Goal: Transaction & Acquisition: Purchase product/service

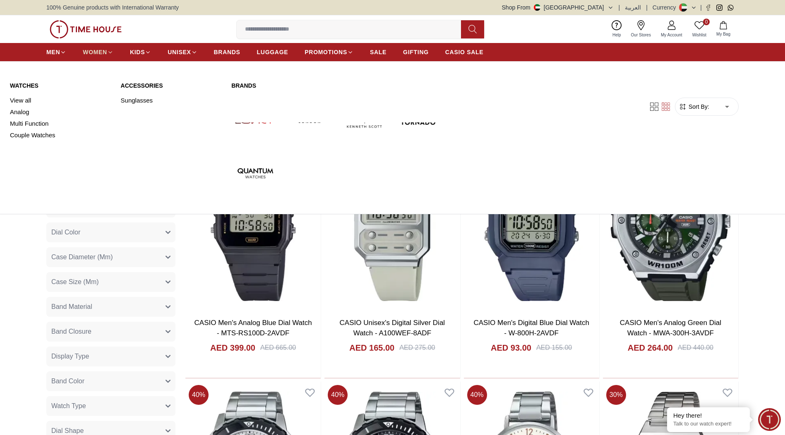
click at [96, 51] on span "WOMEN" at bounding box center [95, 52] width 24 height 8
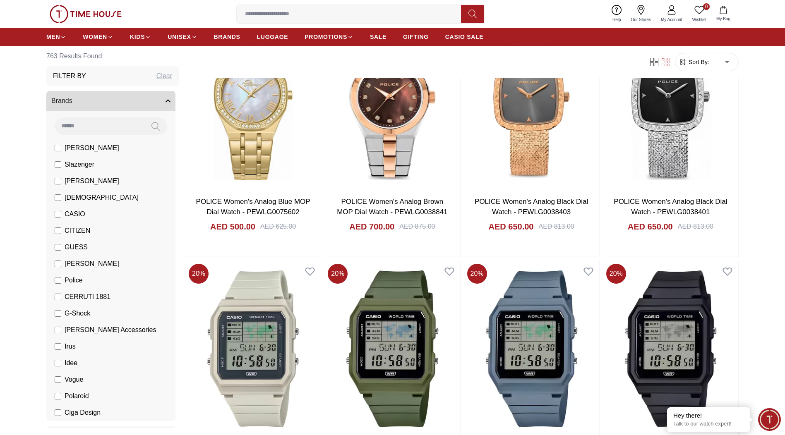
scroll to position [869, 0]
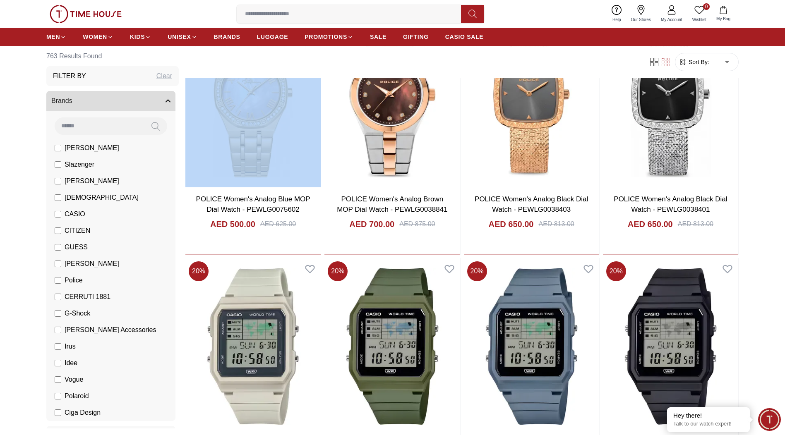
drag, startPoint x: 181, startPoint y: 171, endPoint x: 180, endPoint y: 191, distance: 20.7
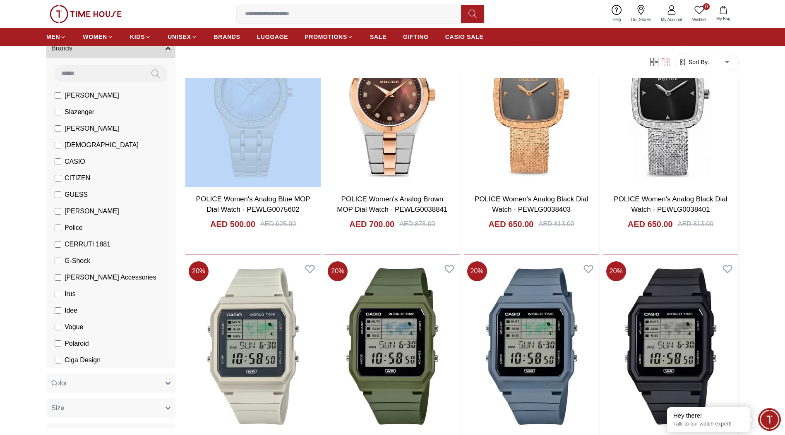
scroll to position [73, 0]
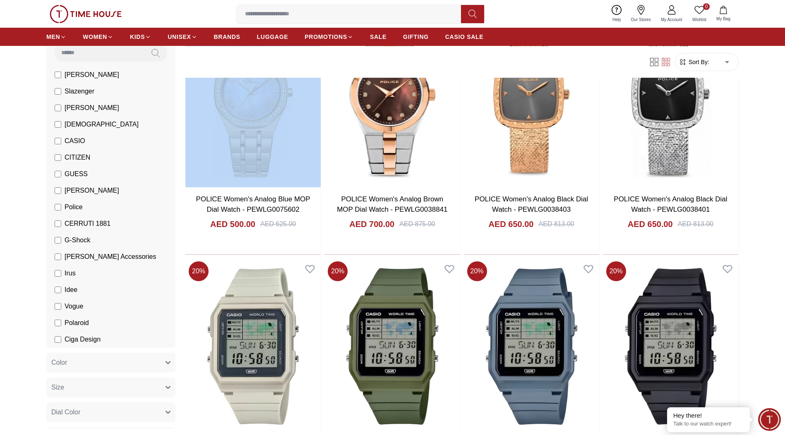
scroll to position [356, 0]
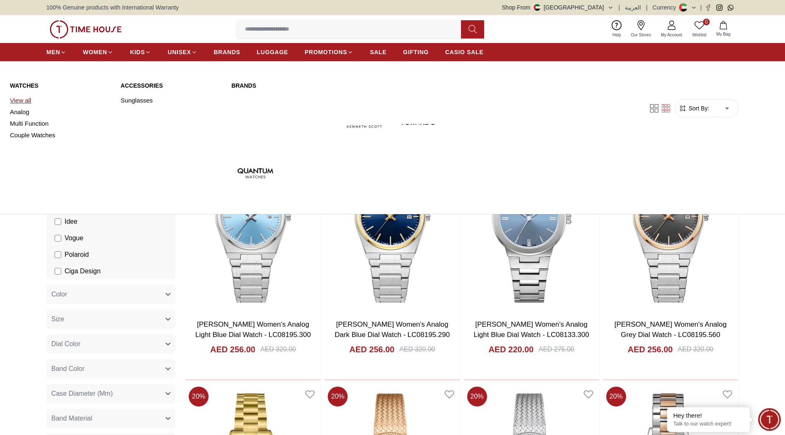
click at [24, 97] on link "View all" at bounding box center [60, 101] width 101 height 12
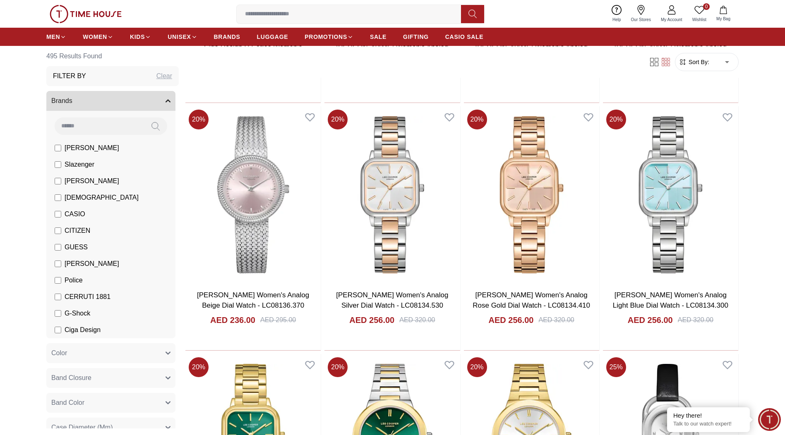
scroll to position [2010, 0]
